Goal: Transaction & Acquisition: Purchase product/service

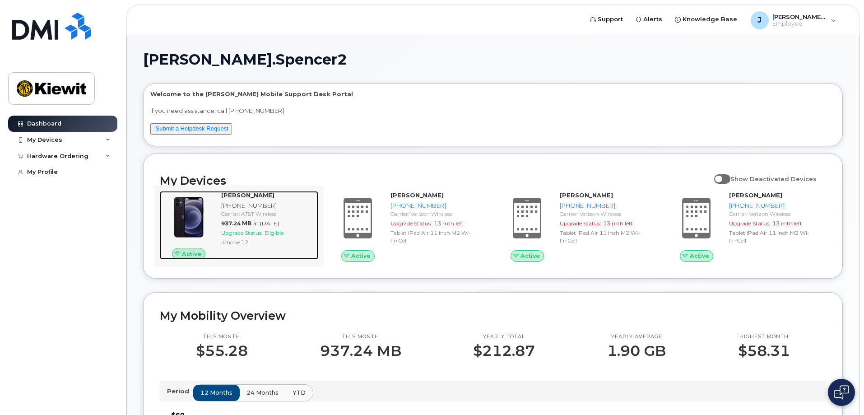
click at [234, 231] on span "Upgrade Status:" at bounding box center [242, 232] width 42 height 7
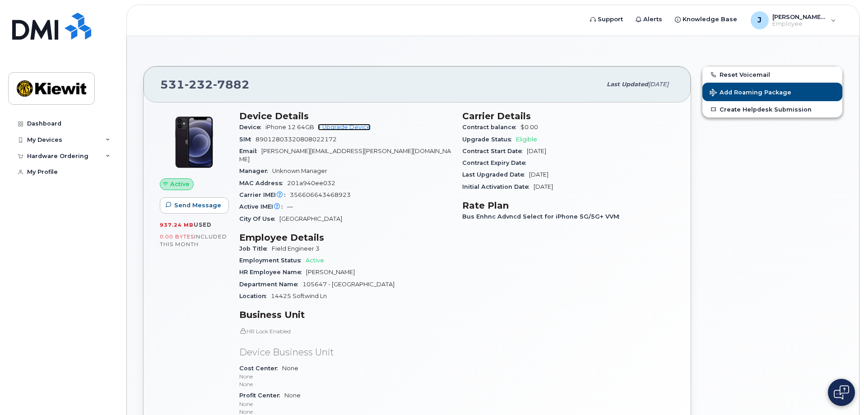
click at [343, 128] on link "+ Upgrade Device" at bounding box center [344, 127] width 53 height 7
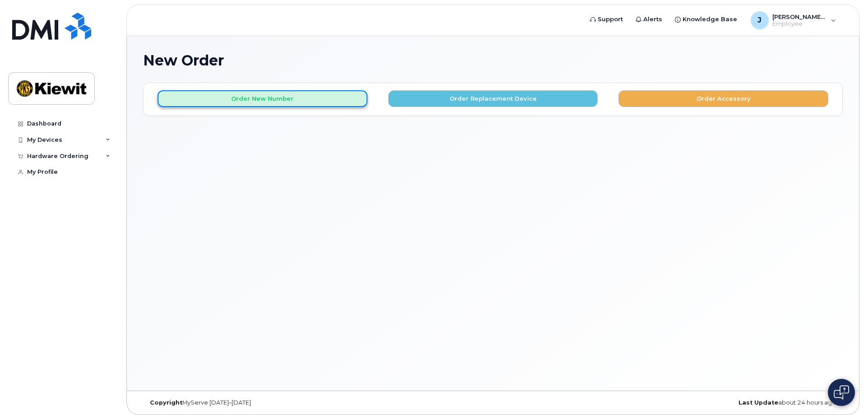
click at [295, 95] on button "Order New Number" at bounding box center [263, 98] width 210 height 17
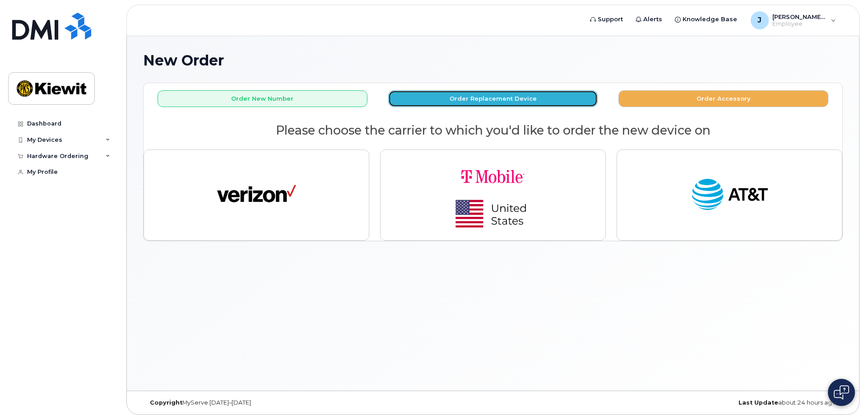
click at [505, 101] on button "Order Replacement Device" at bounding box center [493, 98] width 210 height 17
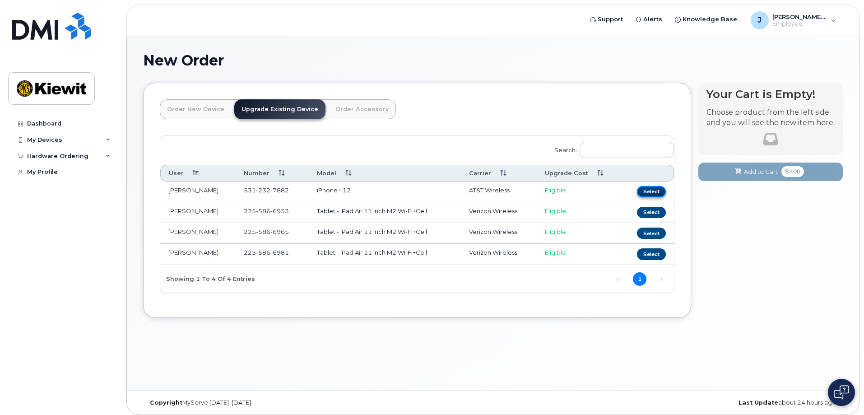
click at [648, 191] on button "Select" at bounding box center [651, 191] width 29 height 11
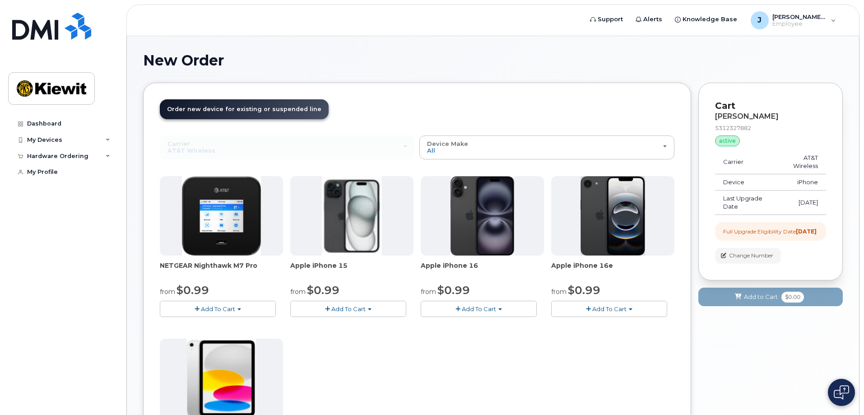
click at [473, 308] on span "Add To Cart" at bounding box center [479, 308] width 34 height 7
click at [477, 325] on link "$0.99 - 2 Year Upgrade (128GB)" at bounding box center [479, 325] width 113 height 11
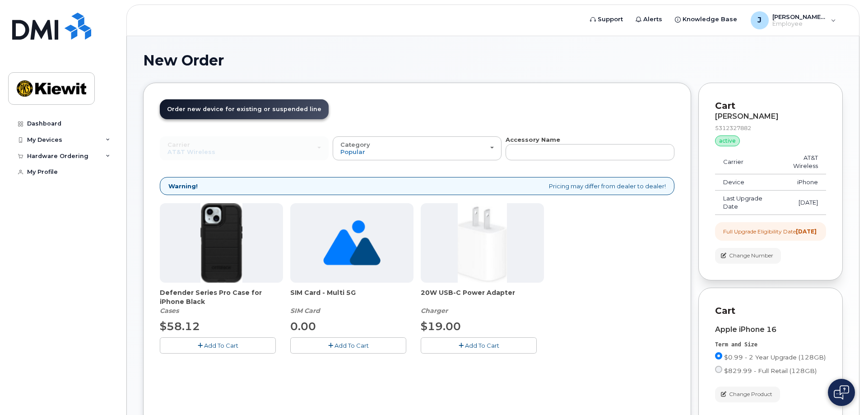
click at [238, 348] on span "Add To Cart" at bounding box center [221, 345] width 34 height 7
click at [360, 349] on span "Add To Cart" at bounding box center [352, 345] width 34 height 7
click at [468, 345] on span "Add To Cart" at bounding box center [482, 345] width 34 height 7
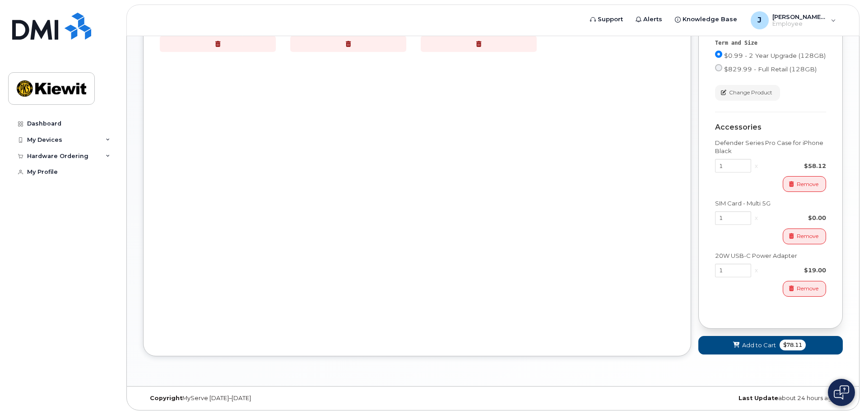
scroll to position [310, 0]
click at [792, 344] on span "$78.11" at bounding box center [793, 344] width 26 height 11
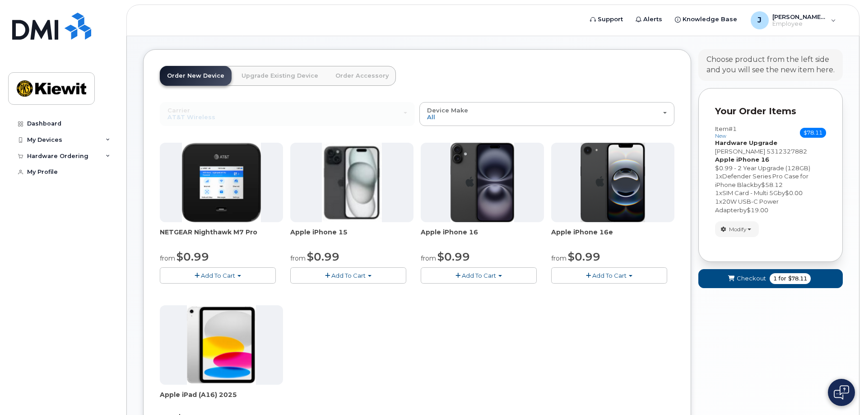
scroll to position [0, 0]
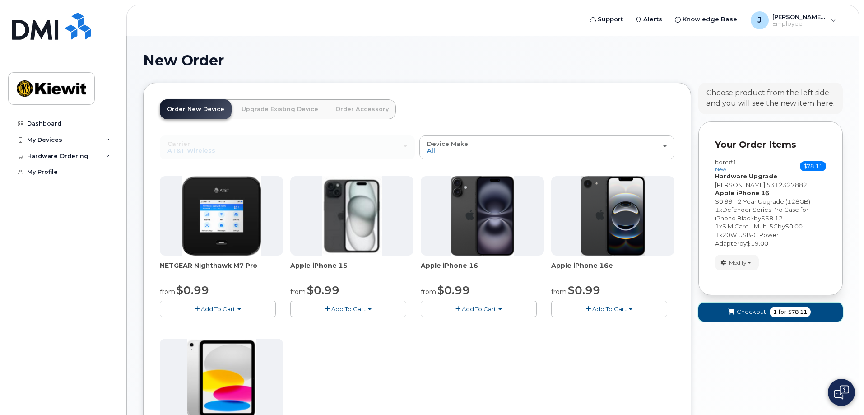
click at [757, 316] on span "Checkout" at bounding box center [751, 311] width 29 height 9
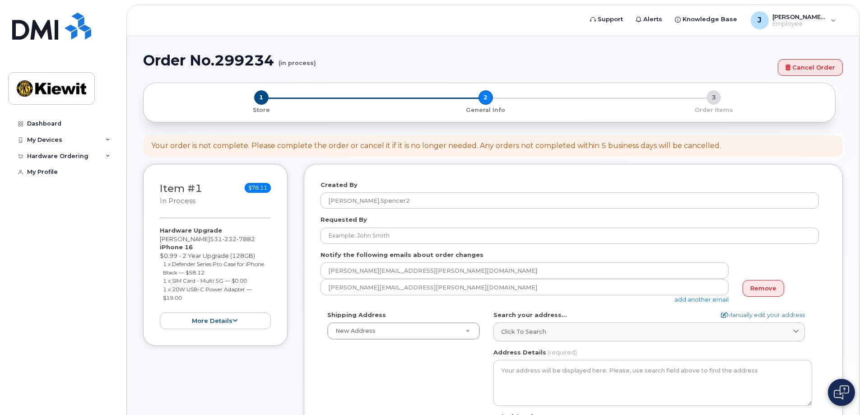
select select
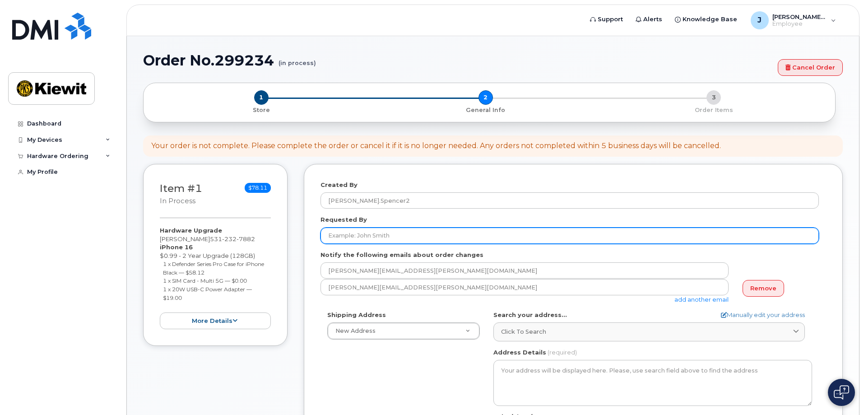
click at [471, 237] on input "Requested By" at bounding box center [570, 236] width 498 height 16
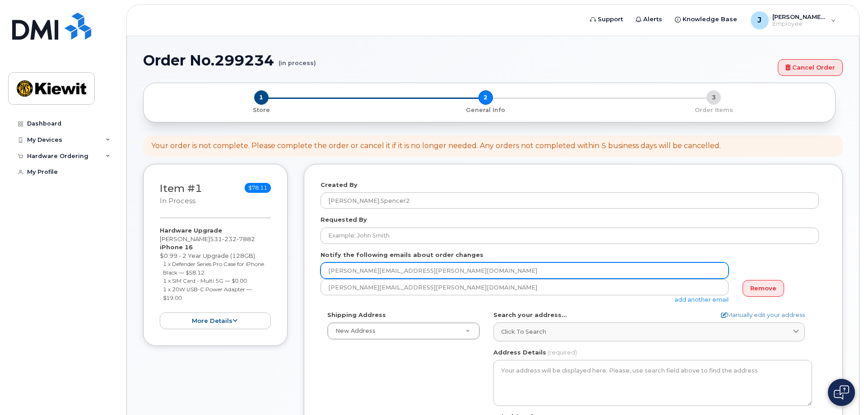
click at [515, 262] on input "[PERSON_NAME][EMAIL_ADDRESS][PERSON_NAME][DOMAIN_NAME]" at bounding box center [525, 270] width 408 height 16
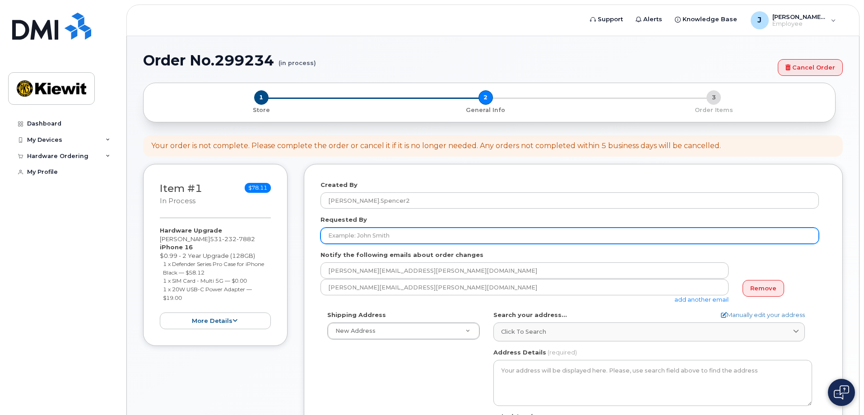
click at [484, 233] on input "Requested By" at bounding box center [570, 236] width 498 height 16
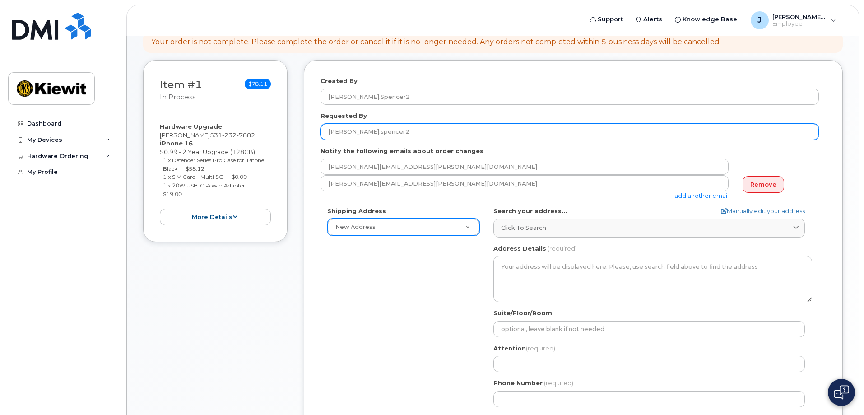
scroll to position [150, 0]
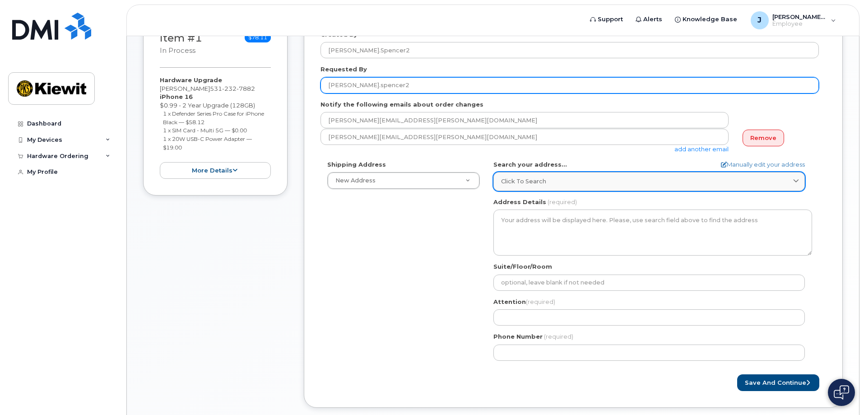
type input "John.spencer2"
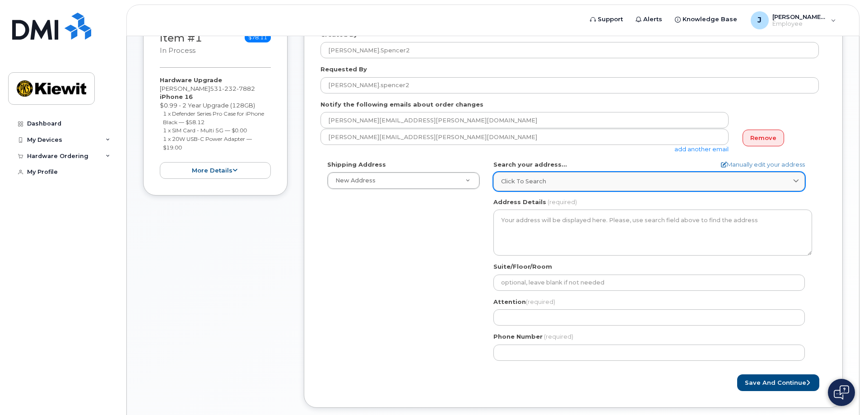
click at [598, 178] on div "Click to search" at bounding box center [649, 181] width 296 height 9
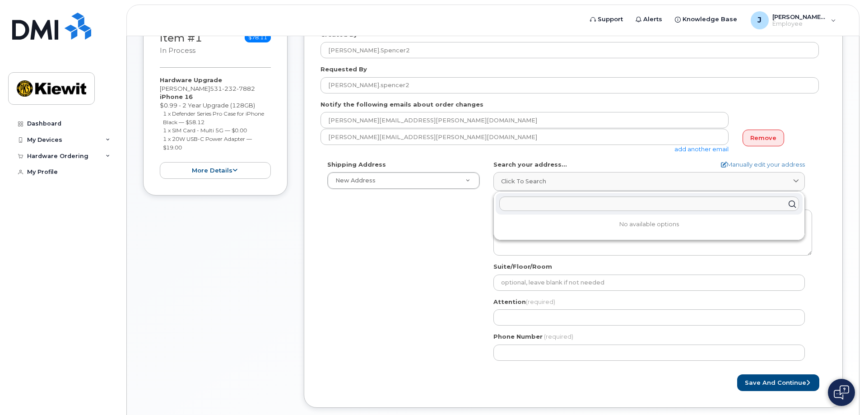
click at [435, 251] on div "Shipping Address New Address New Address AB Search your address... Manually edi…" at bounding box center [570, 263] width 498 height 207
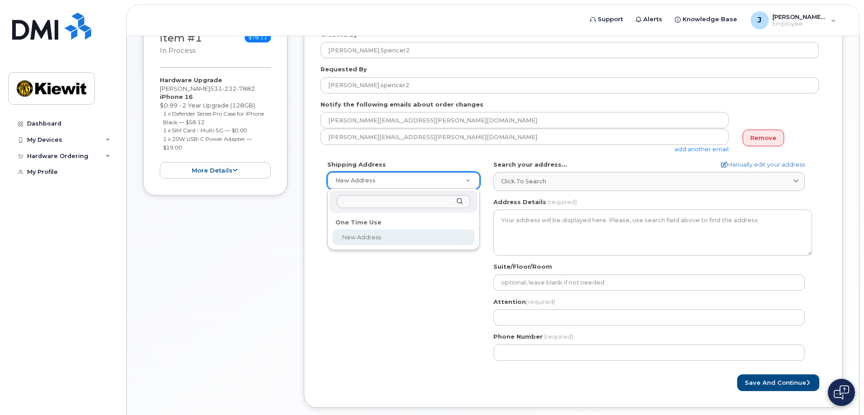
select select
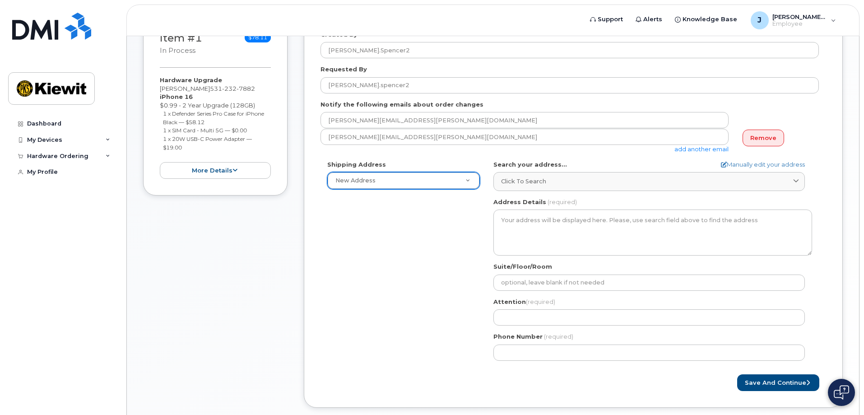
click at [422, 237] on div "Shipping Address New Address New Address AB Search your address... Manually edi…" at bounding box center [570, 263] width 498 height 207
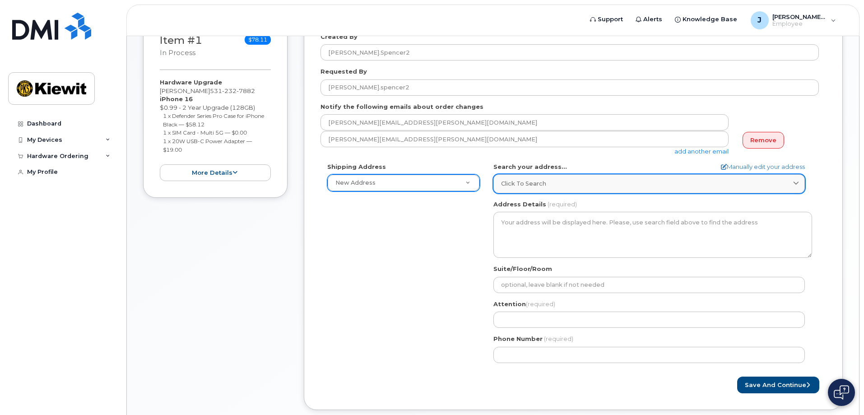
scroll to position [126, 0]
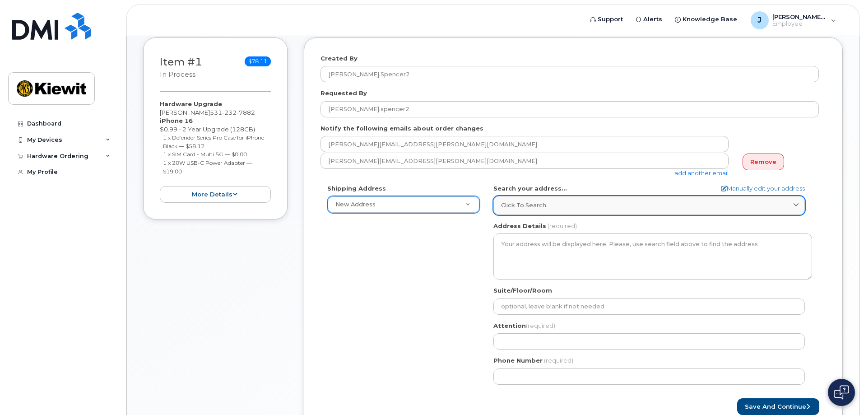
click at [610, 200] on link "Click to search" at bounding box center [649, 205] width 312 height 19
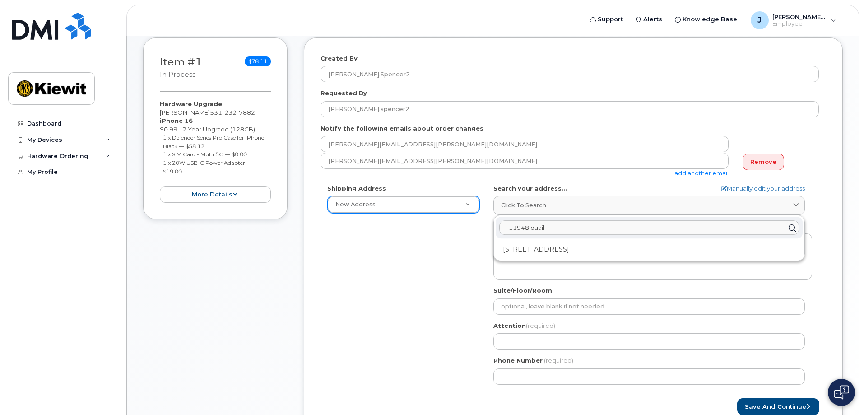
drag, startPoint x: 556, startPoint y: 226, endPoint x: 498, endPoint y: 226, distance: 58.2
click at [498, 226] on div "11948 quail" at bounding box center [649, 228] width 307 height 22
click at [521, 227] on input "14225 softwind" at bounding box center [649, 228] width 300 height 14
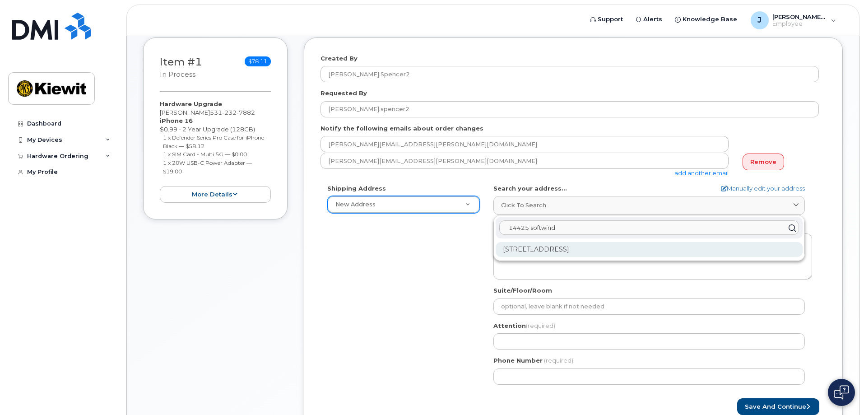
type input "14425 softwind"
click at [602, 250] on div "14425 Softwind Ln Spring Hill FL 34610-8046" at bounding box center [649, 249] width 307 height 15
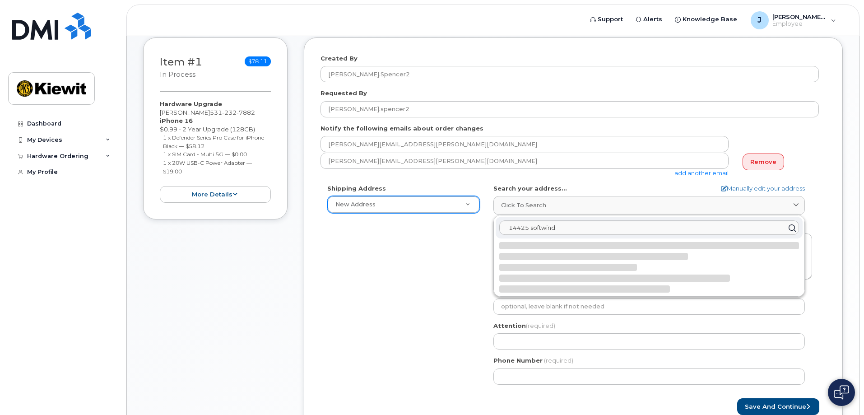
select select
type textarea "14425 Softwind Ln SPRING HILL FL 34610-8046 UNITED STATES"
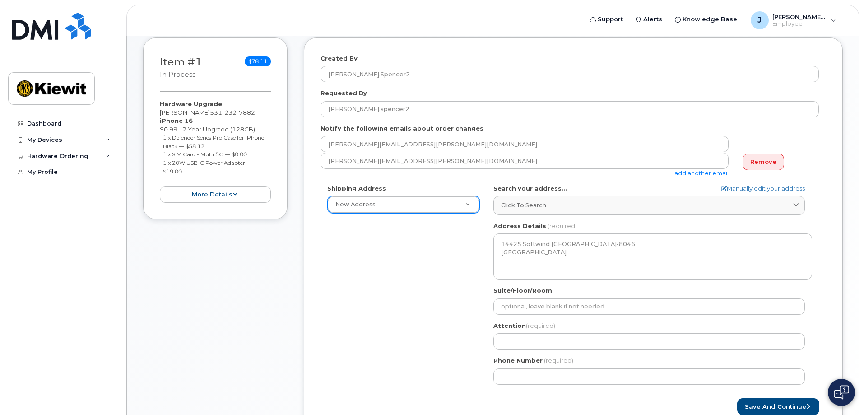
click at [424, 269] on div "Shipping Address New Address New Address FL Spring Hill Search your address... …" at bounding box center [570, 287] width 498 height 207
click at [382, 359] on div "Shipping Address New Address New Address FL Spring Hill Search your address... …" at bounding box center [570, 287] width 498 height 207
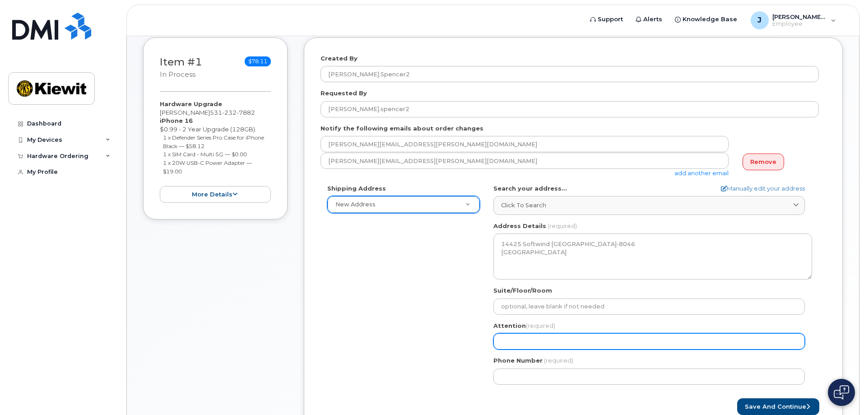
click at [566, 340] on input "Attention (required)" at bounding box center [649, 341] width 312 height 16
type input "John Spencer"
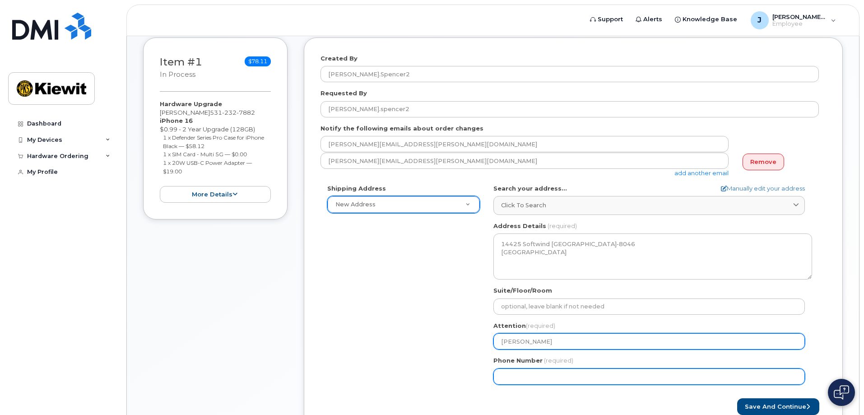
type input "5312327882"
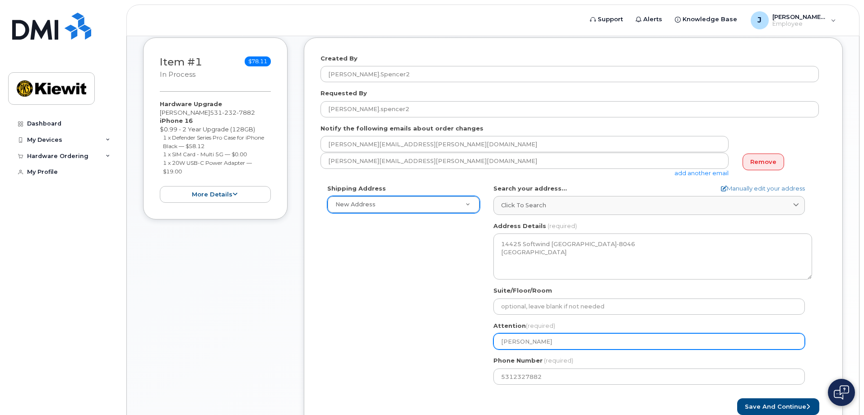
select select
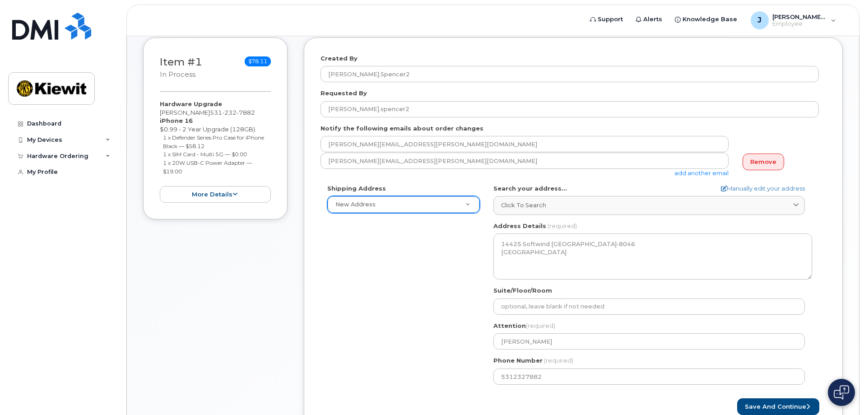
click at [452, 337] on div "Shipping Address New Address New Address FL Spring Hill Search your address... …" at bounding box center [570, 287] width 498 height 207
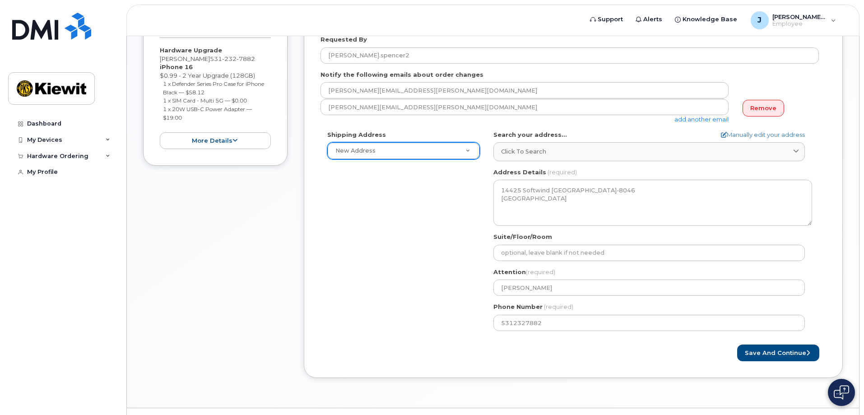
scroll to position [202, 0]
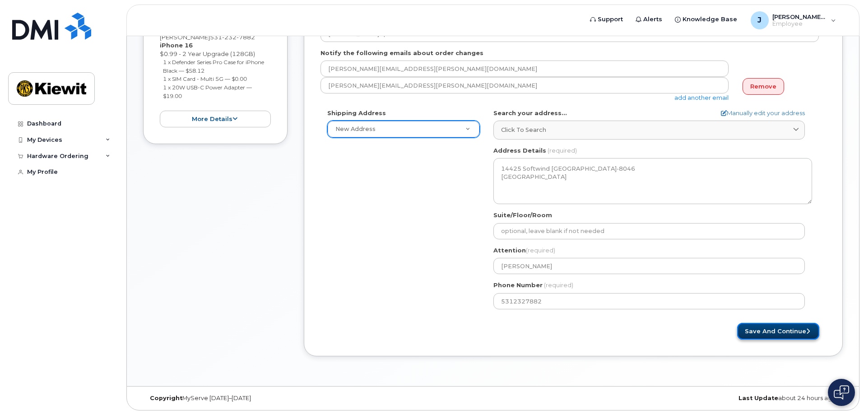
click at [784, 331] on button "Save and Continue" at bounding box center [778, 331] width 82 height 17
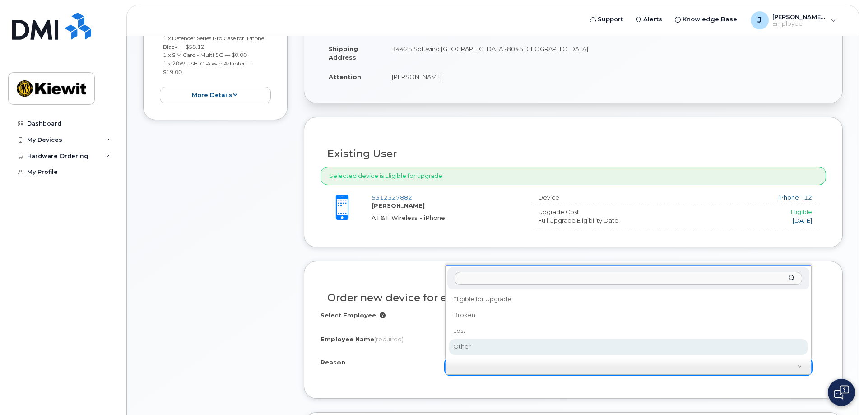
scroll to position [301, 0]
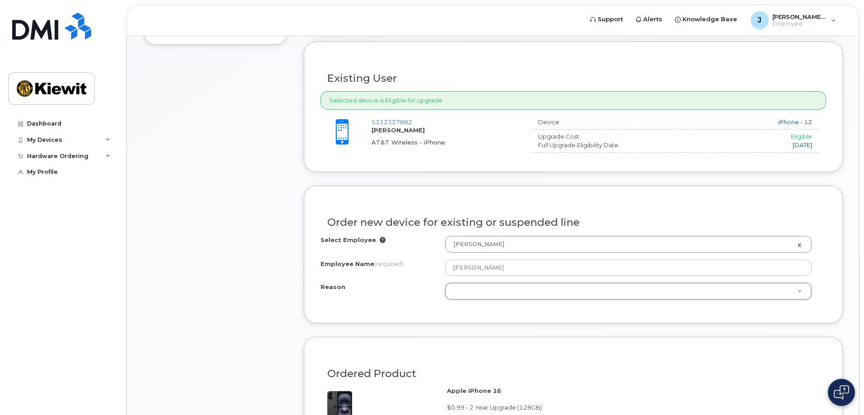
drag, startPoint x: 474, startPoint y: 285, endPoint x: 478, endPoint y: 279, distance: 7.1
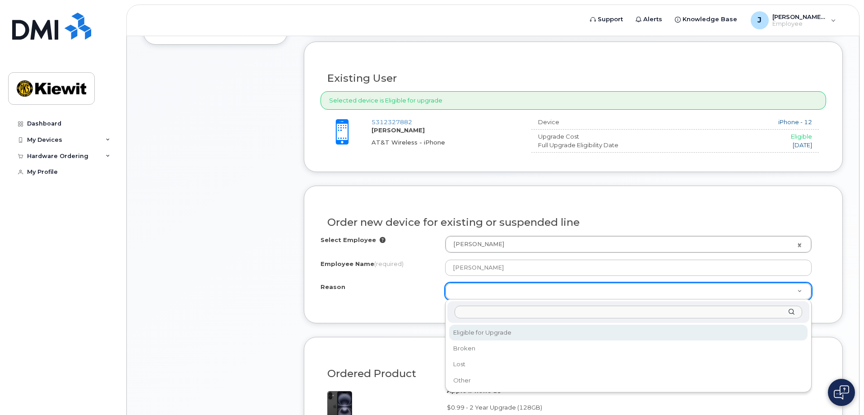
click at [497, 311] on input "Reason" at bounding box center [629, 312] width 348 height 13
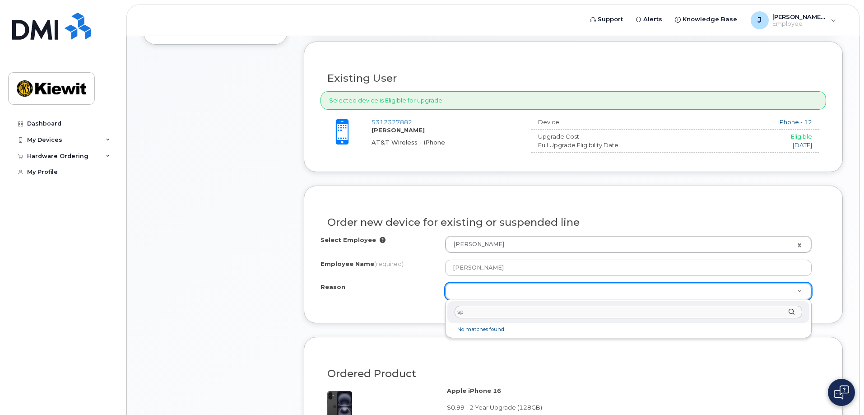
type input "s"
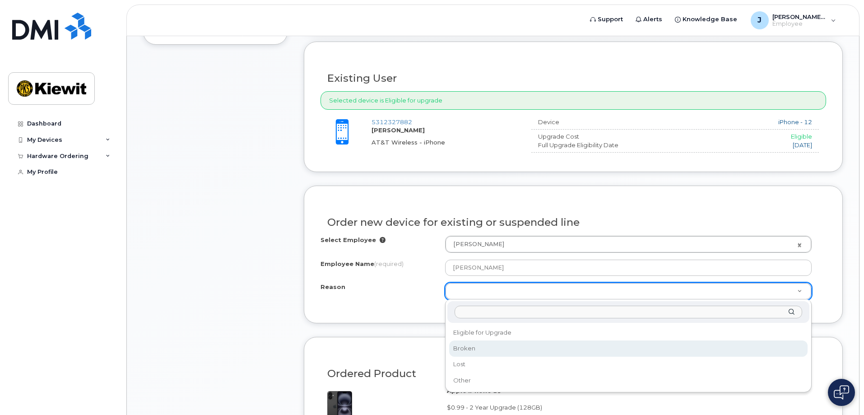
select select "broken"
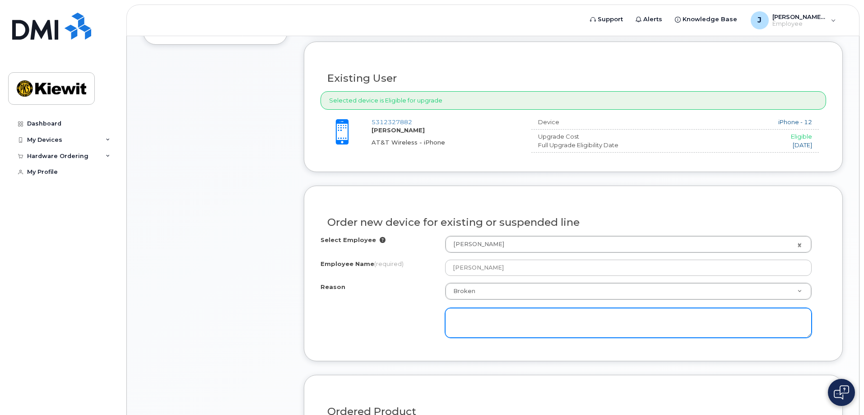
click at [465, 316] on textarea at bounding box center [628, 323] width 367 height 30
type textarea "T"
type textarea "S"
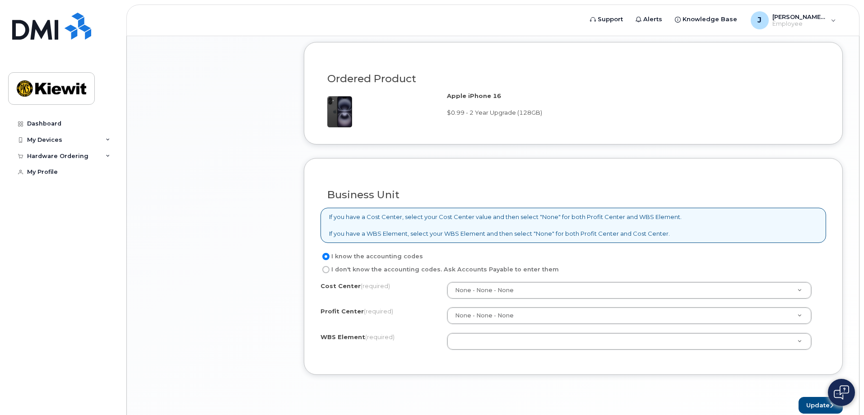
scroll to position [677, 0]
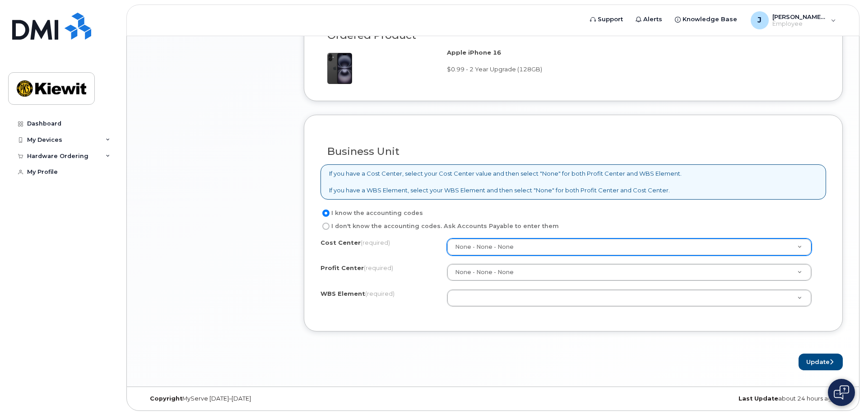
type textarea "Can only take calls through the speaker of the phone."
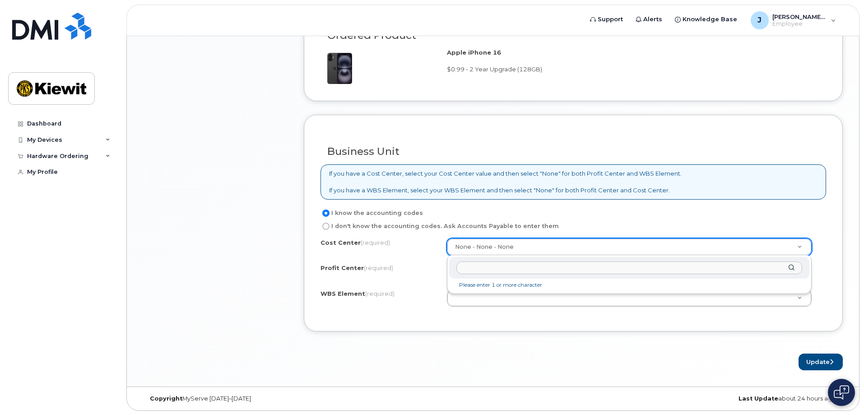
click at [560, 265] on input "text" at bounding box center [629, 267] width 346 height 13
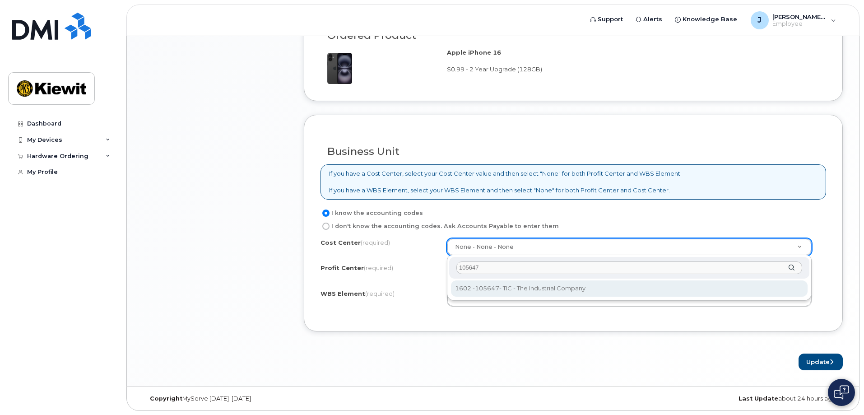
type input "105647"
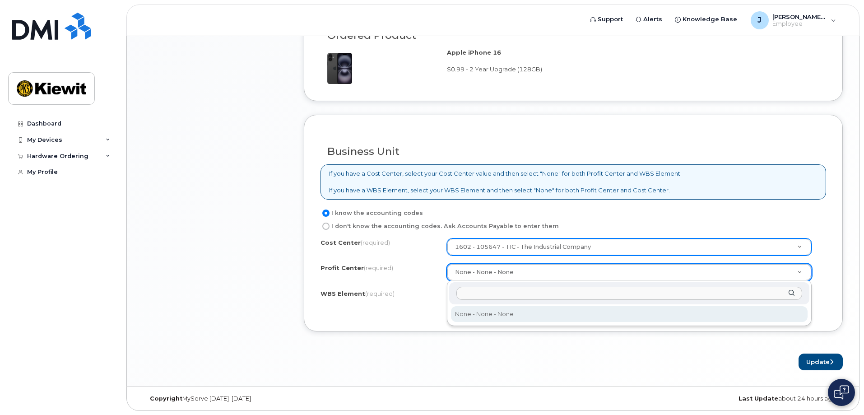
scroll to position [678, 0]
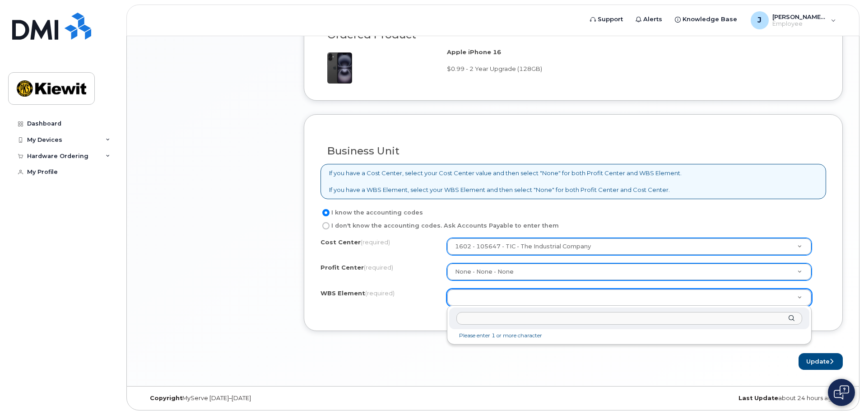
click at [551, 320] on input "text" at bounding box center [629, 318] width 346 height 13
click at [468, 317] on input "22118" at bounding box center [629, 318] width 346 height 13
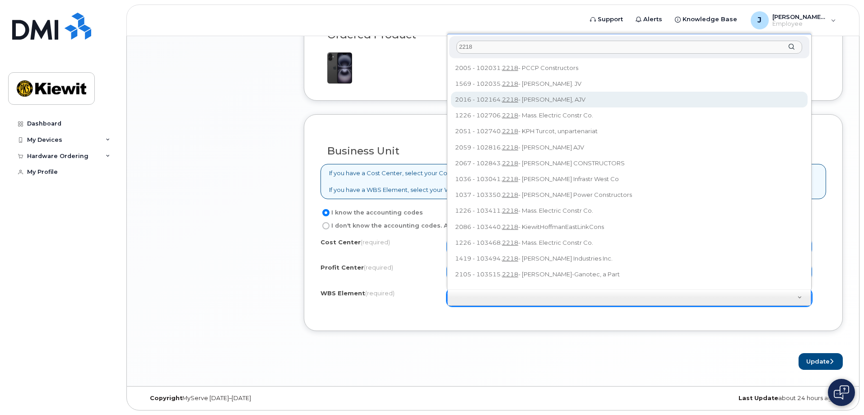
click at [459, 47] on input "2218" at bounding box center [629, 47] width 346 height 13
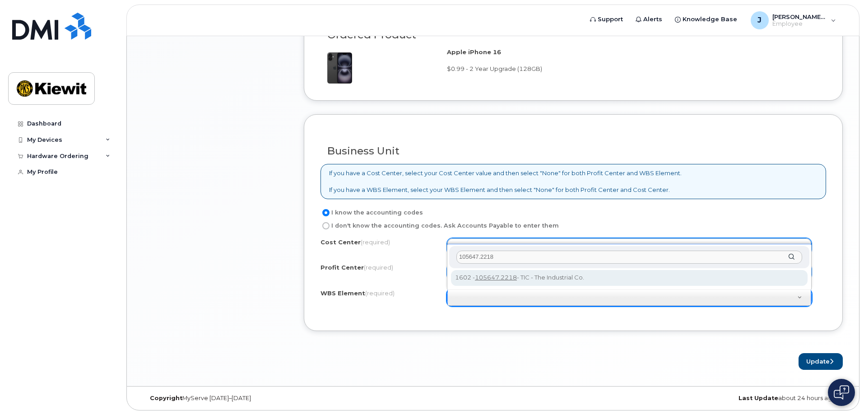
type input "105647.2218"
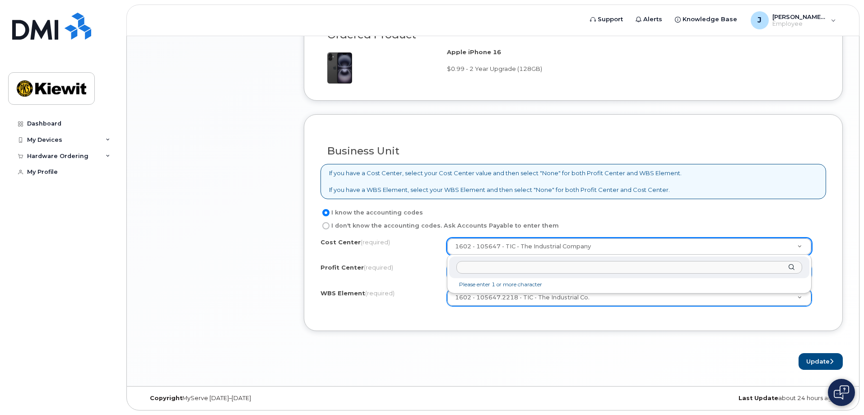
click at [618, 266] on input "text" at bounding box center [629, 267] width 346 height 13
type input "non"
type input "None"
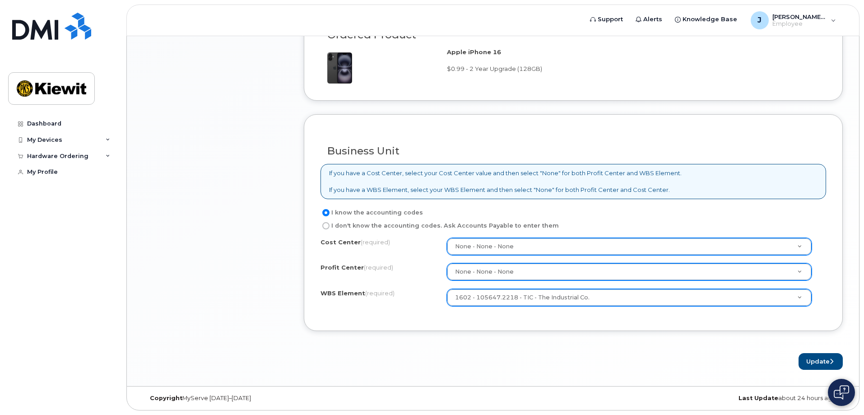
click at [579, 319] on div "Business Unit If you have a Cost Center, select your Cost Center value and then…" at bounding box center [573, 222] width 539 height 217
click at [826, 364] on button "Update" at bounding box center [821, 361] width 44 height 17
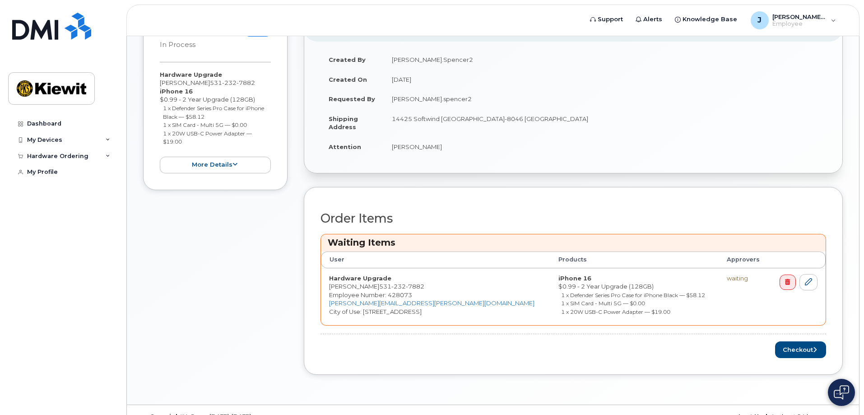
scroll to position [213, 0]
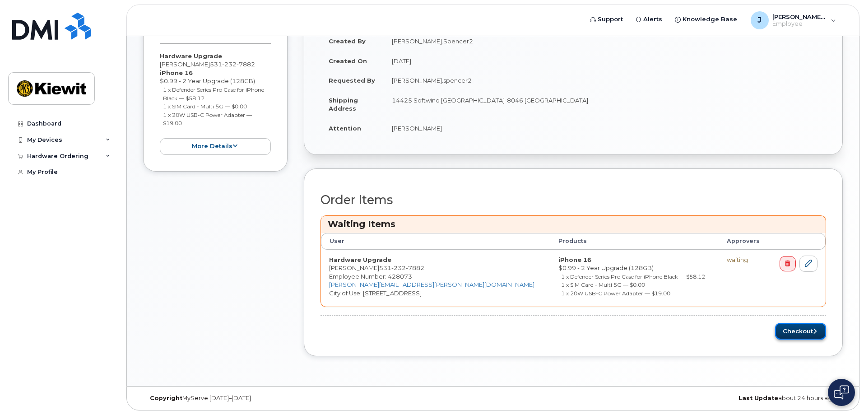
click at [797, 329] on button "Checkout" at bounding box center [800, 331] width 51 height 17
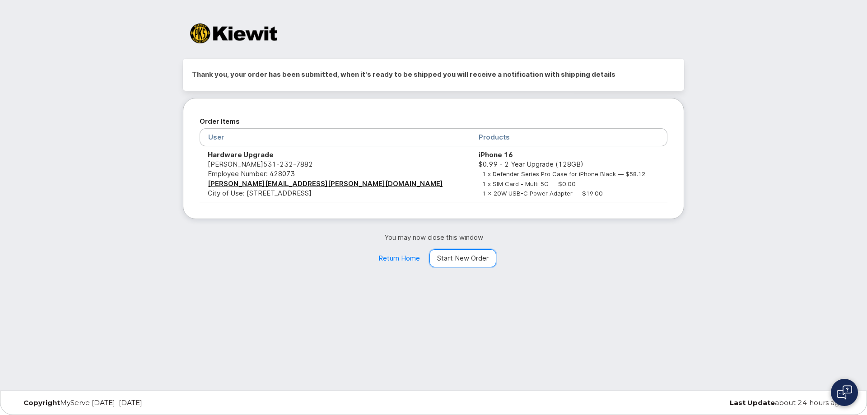
click at [472, 263] on link "Start New Order" at bounding box center [462, 258] width 67 height 18
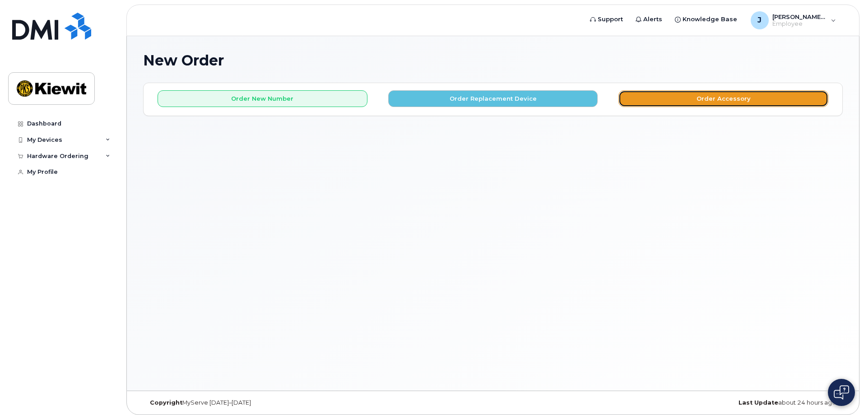
click at [719, 98] on button "Order Accessory" at bounding box center [723, 98] width 210 height 17
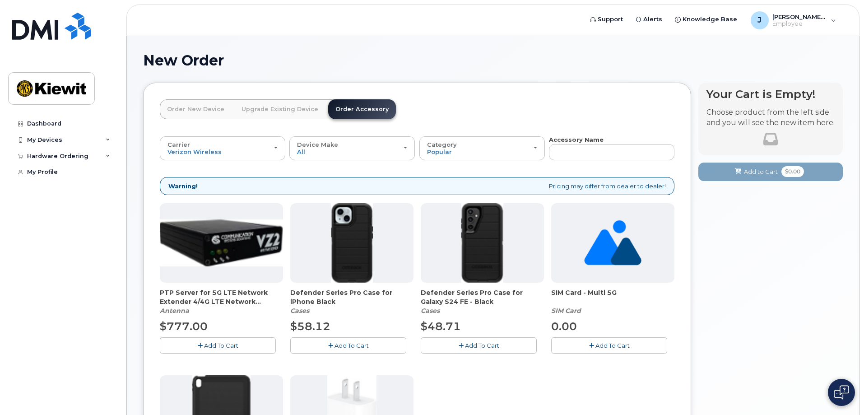
click at [710, 262] on div "Your Cart is Empty! Choose product from the left side and you will see the new …" at bounding box center [770, 348] width 144 height 530
drag, startPoint x: 74, startPoint y: 218, endPoint x: 82, endPoint y: 228, distance: 11.9
click at [74, 218] on div "Dashboard My Devices Add Device [PHONE_NUMBER] ([PERSON_NAME]) [PHONE_NUMBER] (…" at bounding box center [64, 259] width 112 height 286
